Goal: Task Accomplishment & Management: Manage account settings

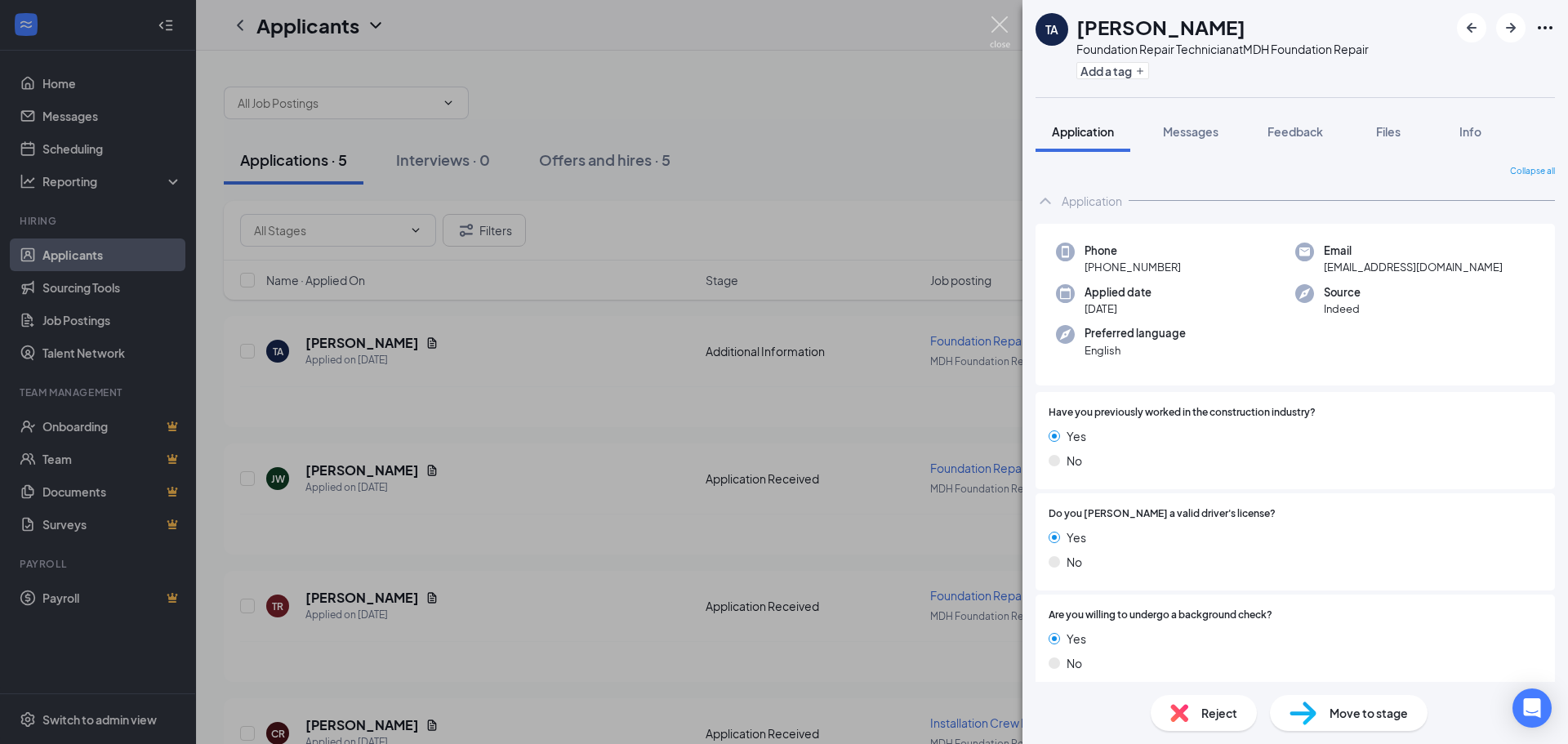
click at [993, 22] on img at bounding box center [1000, 32] width 21 height 31
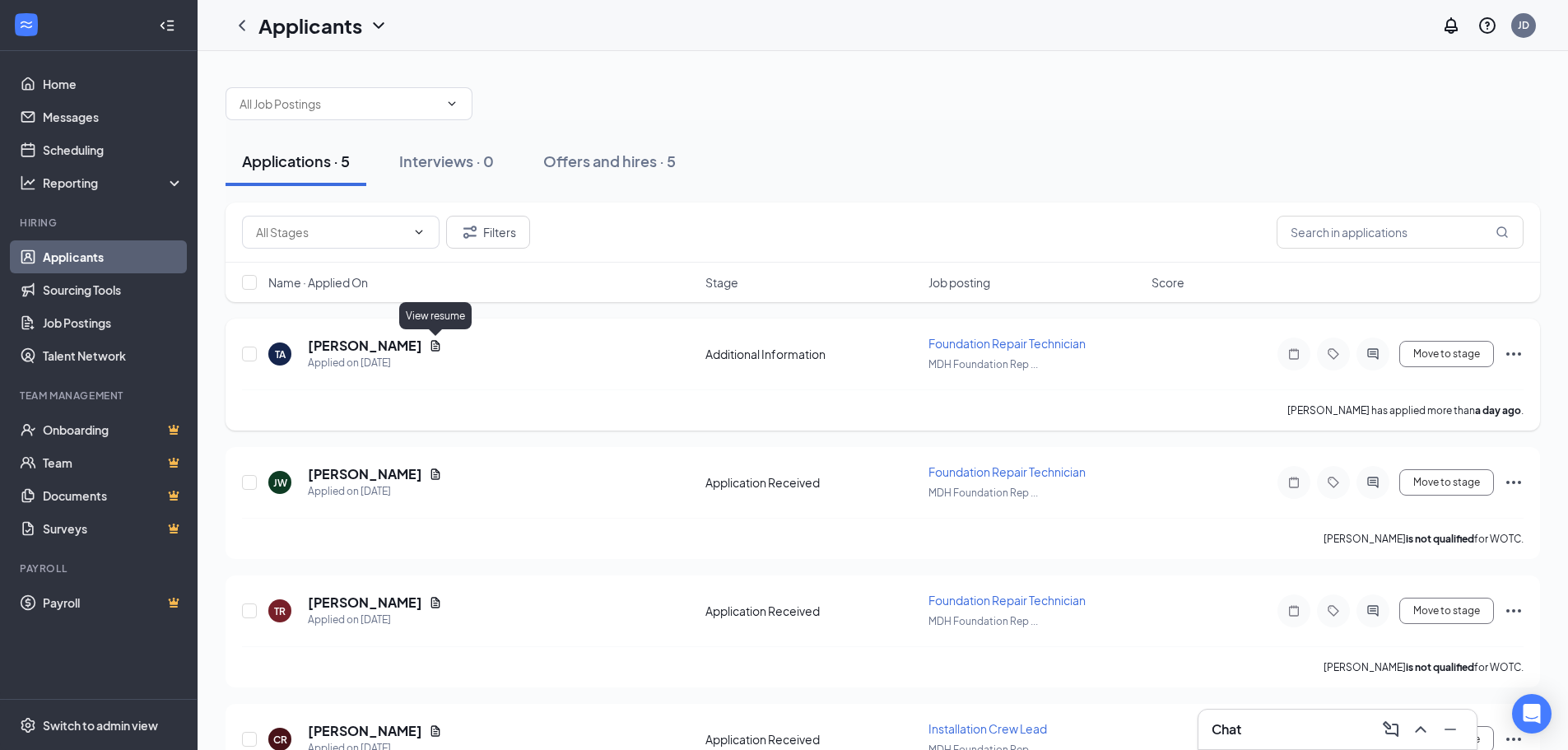
click at [434, 347] on icon "Document" at bounding box center [435, 346] width 13 height 13
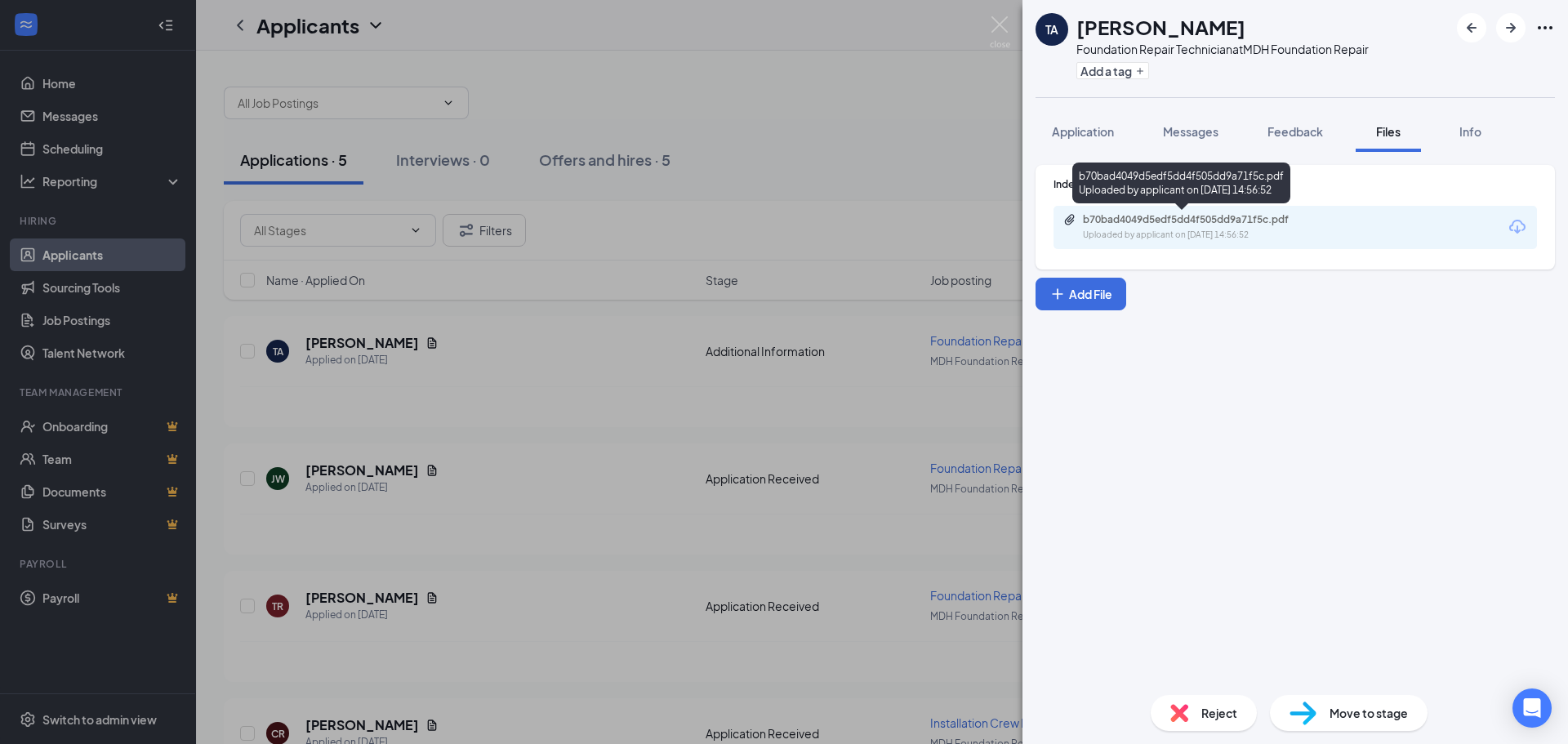
click at [1162, 223] on div "b70bad4049d5edf5dd4f505dd9a71f5c.pdf" at bounding box center [1197, 220] width 228 height 13
